Goal: Communication & Community: Share content

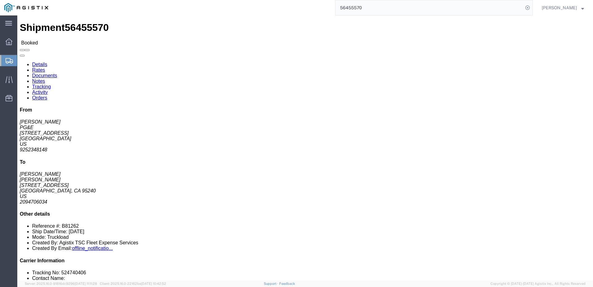
click span
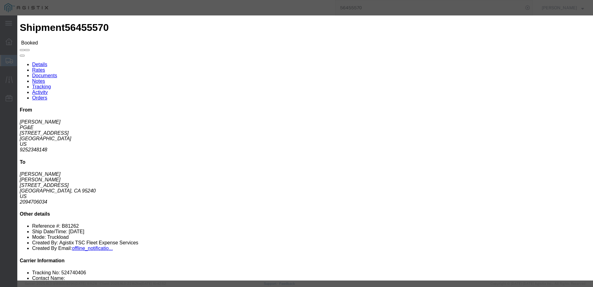
click input "text"
type input "[EMAIL_ADDRESS][DOMAIN_NAME]"
click input "PGE Fleet Bill Of Lading"
checkbox input "true"
click button "Send"
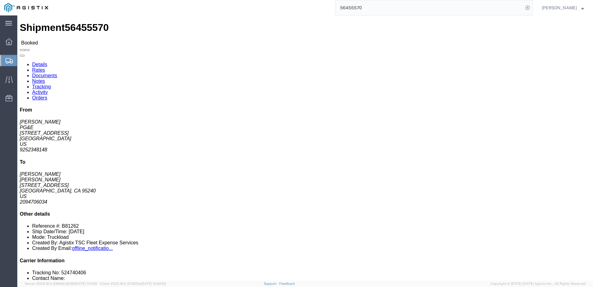
click link "Activity"
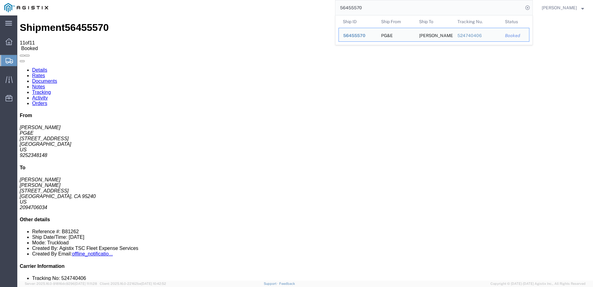
drag, startPoint x: 383, startPoint y: 11, endPoint x: 364, endPoint y: 13, distance: 19.9
click at [364, 13] on input "56455570" at bounding box center [429, 7] width 188 height 15
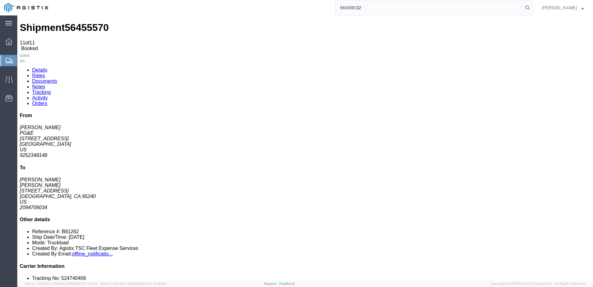
type input "56459132"
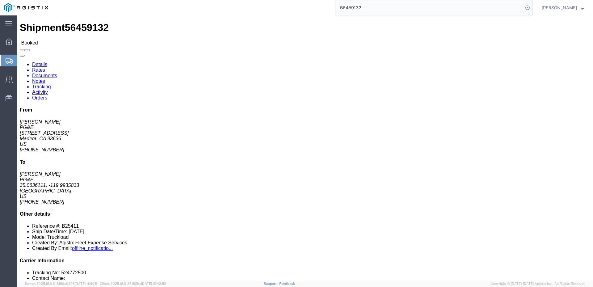
click span
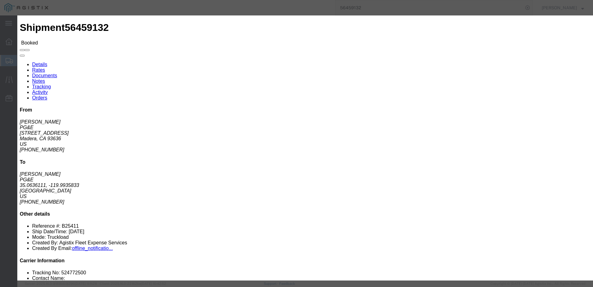
click input "text"
type input "j"
type input "[EMAIL_ADDRESS][DOMAIN_NAME]"
click input "PGE Fleet Bill Of Lading"
checkbox input "true"
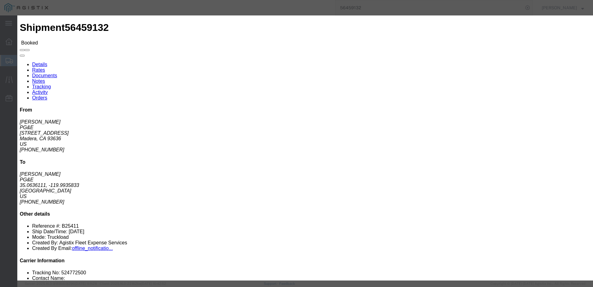
click button "Send"
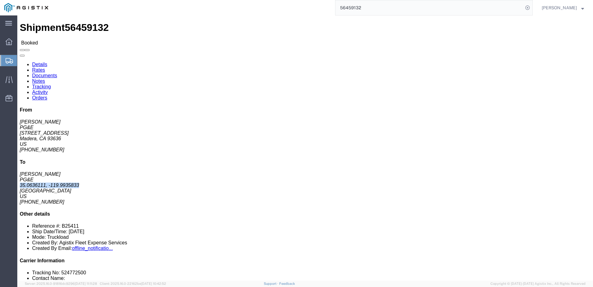
drag, startPoint x: 460, startPoint y: 103, endPoint x: 515, endPoint y: 100, distance: 54.4
click address "[PERSON_NAME] PG&E 35.0636111, -119.9935833 [GEOGRAPHIC_DATA] US [PHONE_NUMBER]"
copy address "35.0636111, -119.9935833"
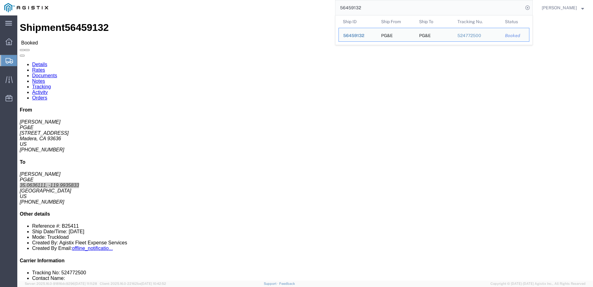
drag, startPoint x: 398, startPoint y: 11, endPoint x: 293, endPoint y: 10, distance: 104.7
paste input "72"
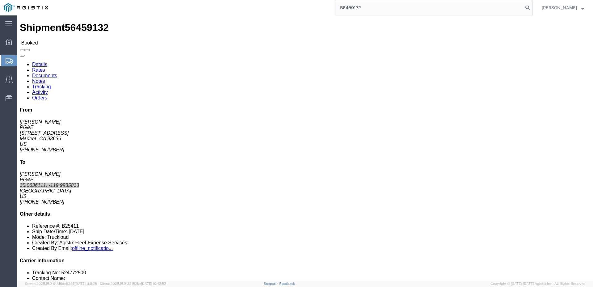
type input "56459172"
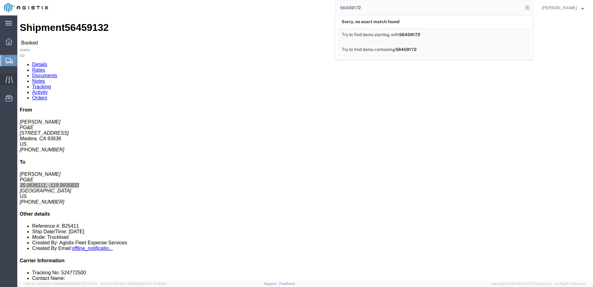
click at [8, 79] on icon at bounding box center [9, 79] width 7 height 7
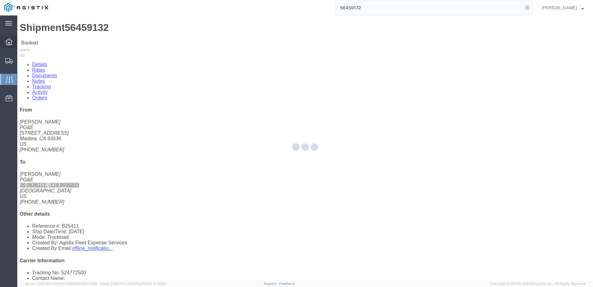
click at [7, 44] on icon at bounding box center [9, 41] width 7 height 7
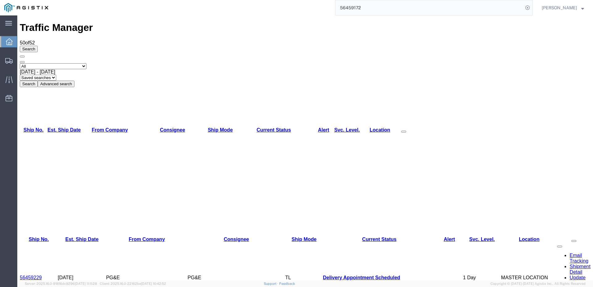
click at [572, 7] on span "[PERSON_NAME]" at bounding box center [559, 7] width 35 height 7
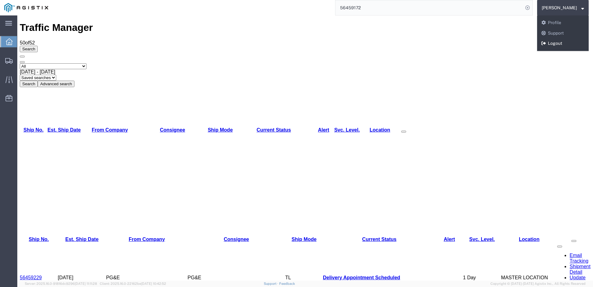
click at [569, 43] on link "Logout" at bounding box center [563, 43] width 52 height 11
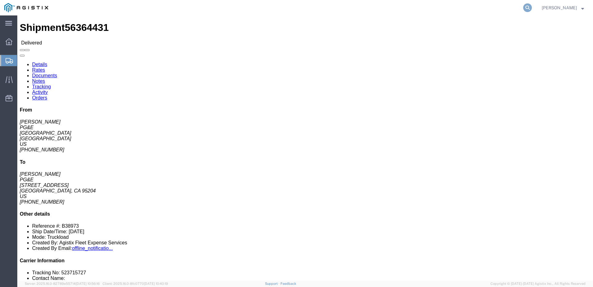
click at [532, 7] on icon at bounding box center [527, 7] width 9 height 9
click at [420, 6] on input "search" at bounding box center [429, 7] width 188 height 15
paste input "56459172"
type input "56459172"
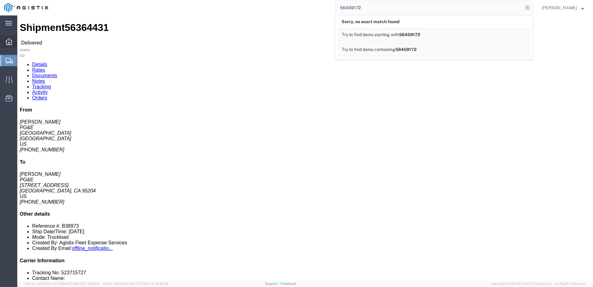
click at [7, 41] on icon at bounding box center [9, 41] width 7 height 7
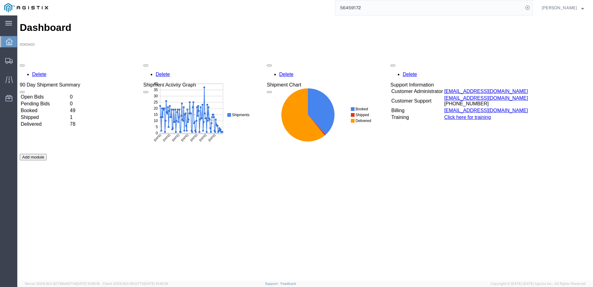
click at [40, 107] on td "Booked" at bounding box center [44, 110] width 48 height 6
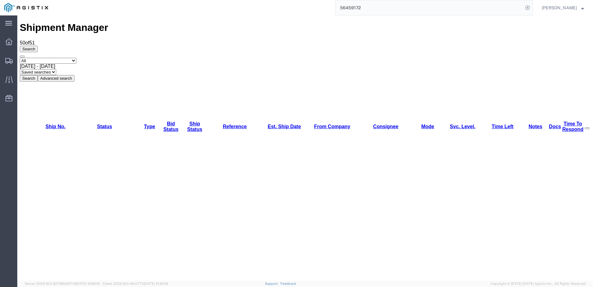
drag, startPoint x: 393, startPoint y: 23, endPoint x: 306, endPoint y: 18, distance: 87.2
paste input "524770380"
type input "524770380"
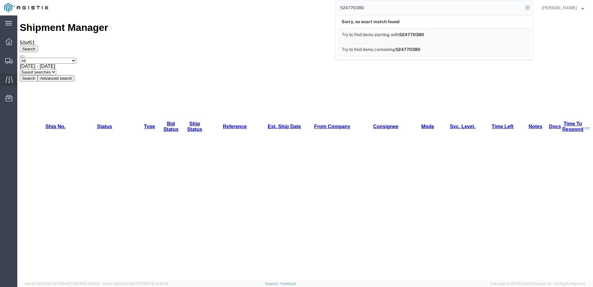
click at [7, 78] on icon at bounding box center [9, 79] width 7 height 7
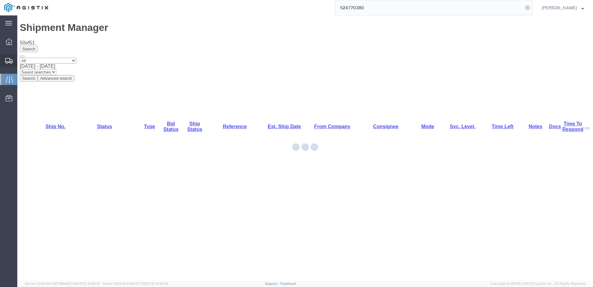
click at [6, 59] on icon at bounding box center [8, 61] width 7 height 6
